Goal: Transaction & Acquisition: Download file/media

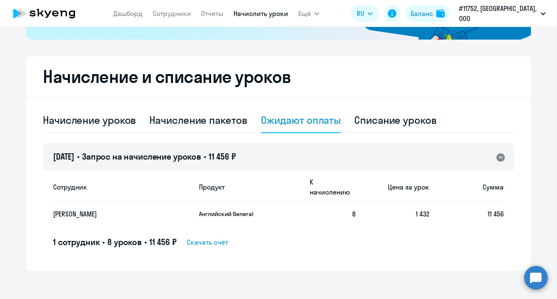
scroll to position [194, 0]
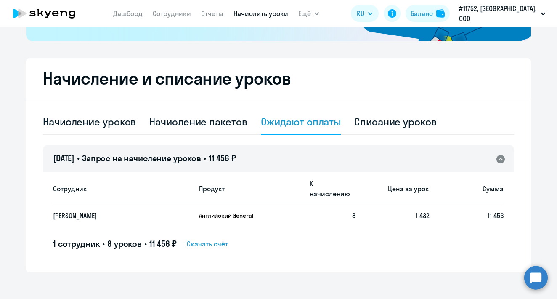
click at [102, 213] on td "[PERSON_NAME]" at bounding box center [122, 215] width 139 height 24
click at [92, 211] on p "[PERSON_NAME]" at bounding box center [114, 215] width 123 height 9
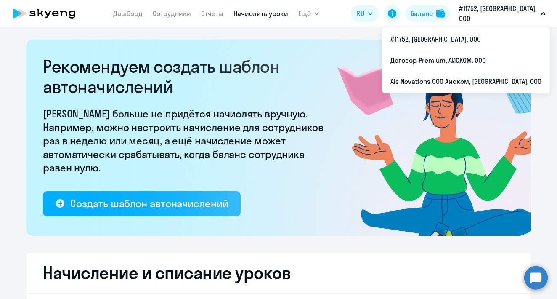
scroll to position [0, 0]
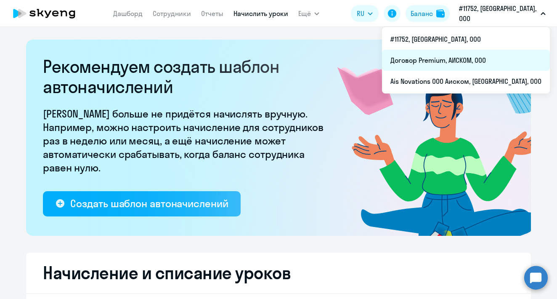
click at [507, 56] on li "Договор Premium, АИСКОМ, ООО" at bounding box center [466, 60] width 168 height 21
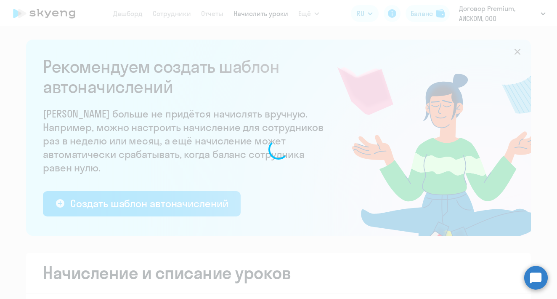
click at [423, 69] on div at bounding box center [278, 149] width 557 height 299
click at [529, 8] on div at bounding box center [278, 149] width 557 height 299
click at [544, 11] on div at bounding box center [278, 149] width 557 height 299
click at [354, 90] on div at bounding box center [278, 149] width 557 height 299
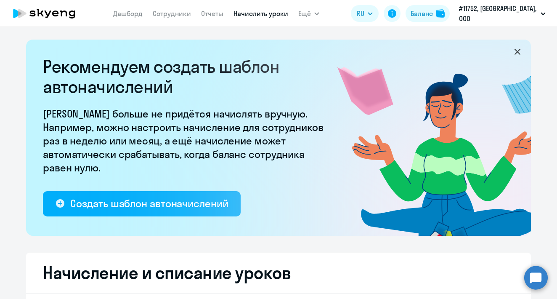
select select "10"
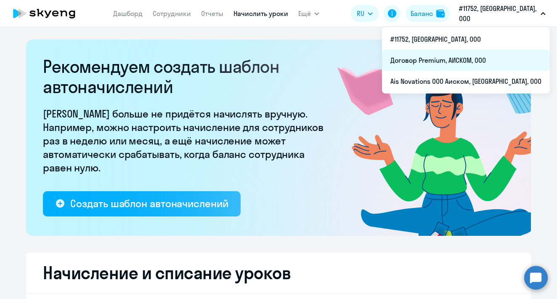
click at [506, 59] on li "Договор Premium, АИСКОМ, ООО" at bounding box center [466, 60] width 168 height 21
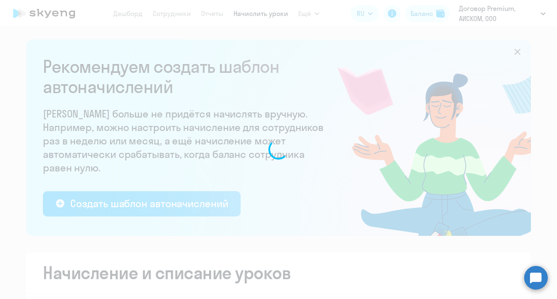
click at [508, 16] on div at bounding box center [278, 149] width 557 height 299
click at [306, 80] on div at bounding box center [278, 149] width 557 height 299
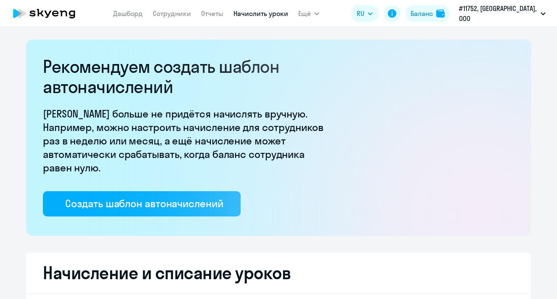
select select "10"
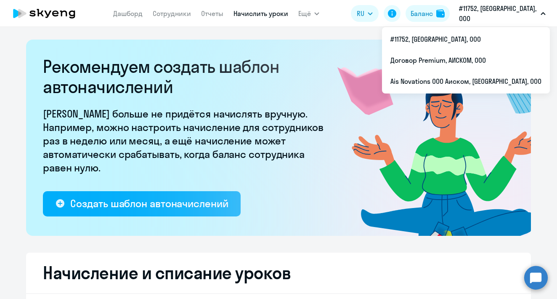
click at [511, 10] on p "#11752, [GEOGRAPHIC_DATA], ООО" at bounding box center [498, 13] width 78 height 20
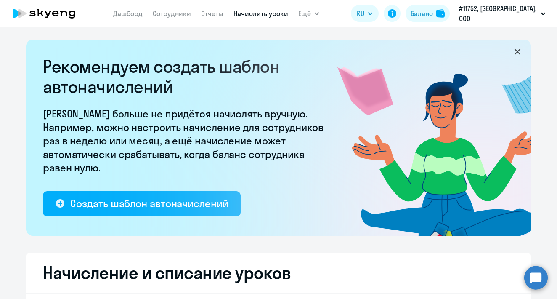
click at [358, 61] on rect at bounding box center [379, 23] width 101 height 99
click at [130, 17] on link "Дашборд" at bounding box center [127, 13] width 29 height 8
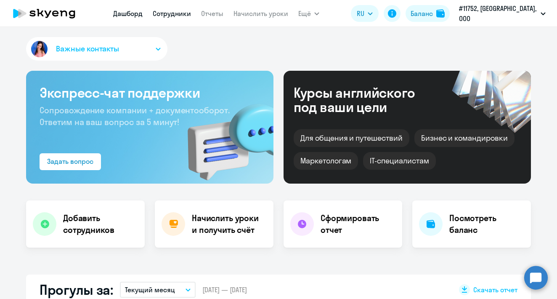
click at [182, 13] on link "Сотрудники" at bounding box center [172, 13] width 38 height 8
select select "30"
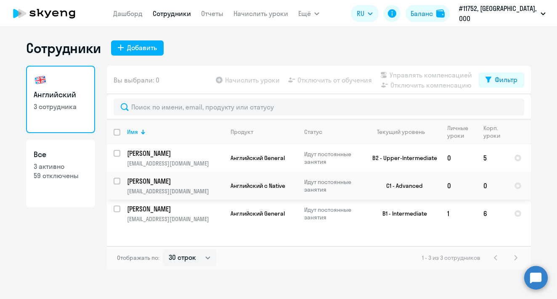
click at [165, 192] on p "[EMAIL_ADDRESS][DOMAIN_NAME]" at bounding box center [175, 191] width 96 height 8
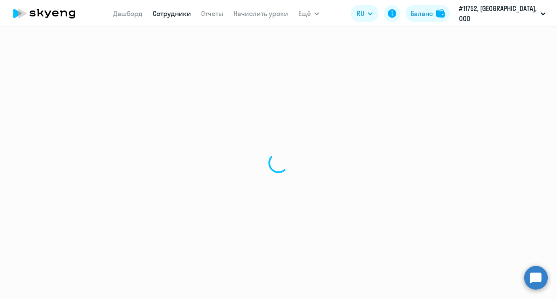
select select "english"
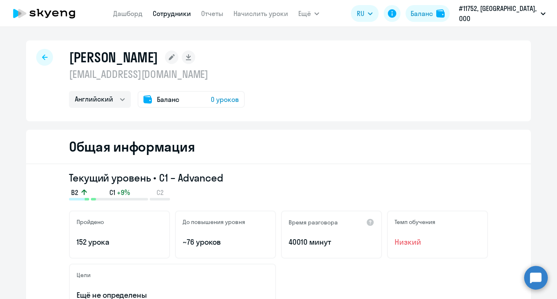
click at [215, 21] on nav "Дашборд Сотрудники Отчеты Начислить уроки" at bounding box center [200, 13] width 175 height 17
click at [219, 15] on link "Отчеты" at bounding box center [212, 13] width 22 height 8
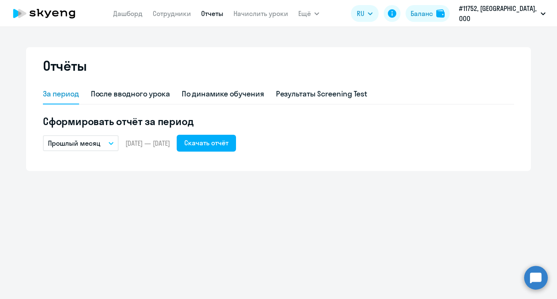
click at [109, 145] on button "Прошлый месяц" at bounding box center [81, 143] width 76 height 16
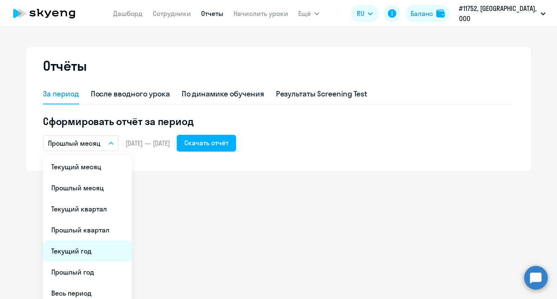
click at [111, 246] on li "Текущий год" at bounding box center [87, 250] width 89 height 21
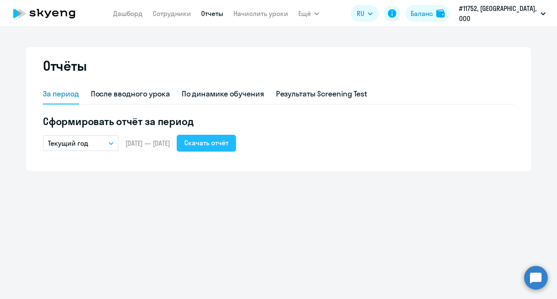
click at [221, 148] on button "Скачать отчёт" at bounding box center [206, 143] width 59 height 17
click at [98, 146] on button "Текущий год" at bounding box center [81, 143] width 76 height 16
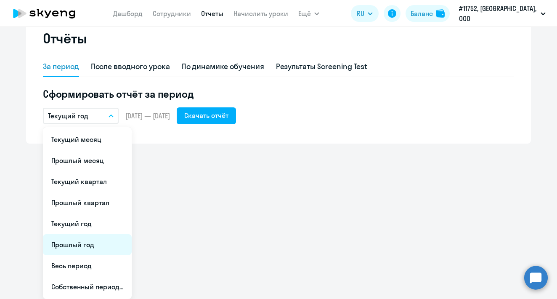
scroll to position [27, 0]
click at [447, 160] on div "Отчёты За период После вводного урока По динамике обучения Результаты Screening…" at bounding box center [278, 163] width 557 height 272
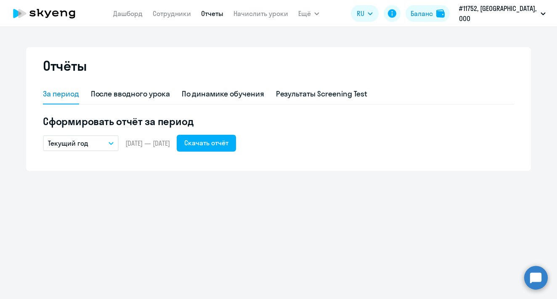
scroll to position [0, 0]
